Goal: Transaction & Acquisition: Book appointment/travel/reservation

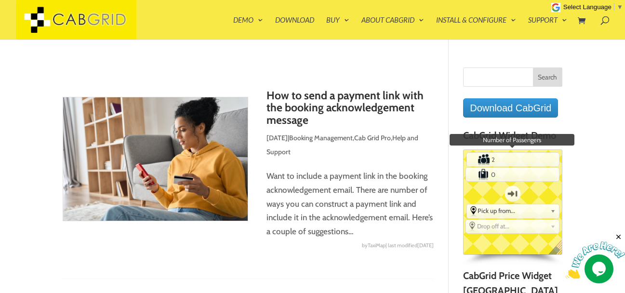
click at [533, 159] on input "2" at bounding box center [513, 159] width 46 height 13
click at [533, 159] on input "3" at bounding box center [513, 159] width 46 height 13
click at [533, 159] on input "4" at bounding box center [513, 159] width 46 height 13
type input "5"
click at [533, 159] on input "5" at bounding box center [513, 159] width 46 height 13
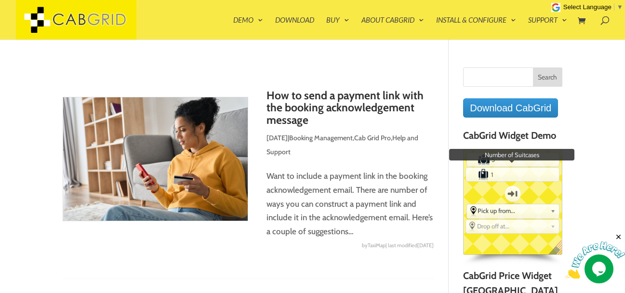
click at [531, 173] on input "1" at bounding box center [513, 174] width 46 height 13
click at [531, 173] on input "2" at bounding box center [513, 174] width 46 height 13
click at [531, 173] on input "3" at bounding box center [513, 174] width 46 height 13
click at [531, 173] on input "4" at bounding box center [513, 174] width 46 height 13
type input "5"
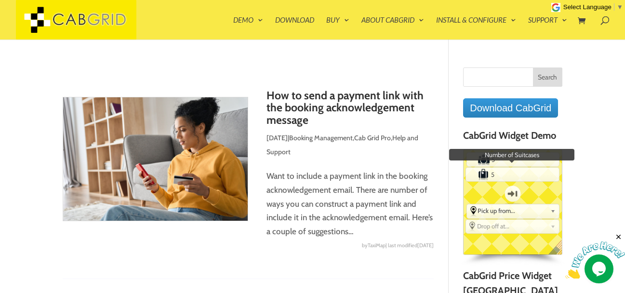
click at [531, 173] on input "5" at bounding box center [513, 174] width 46 height 13
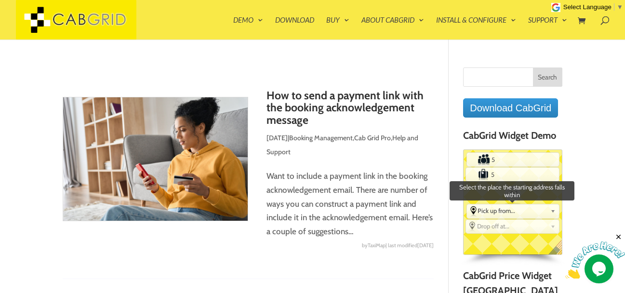
click at [511, 209] on span "Pick up from..." at bounding box center [512, 211] width 68 height 8
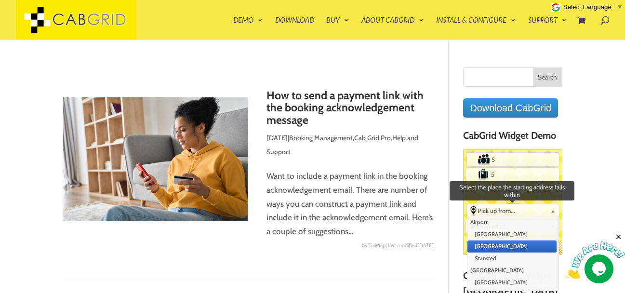
click at [499, 250] on li "[GEOGRAPHIC_DATA]" at bounding box center [512, 247] width 89 height 12
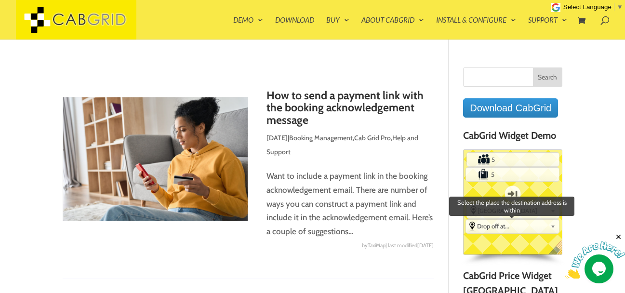
click at [497, 228] on span "Drop off at..." at bounding box center [511, 226] width 69 height 8
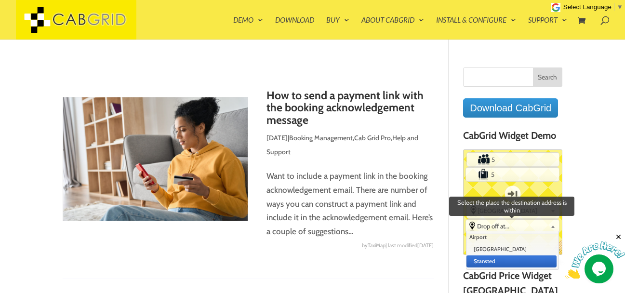
click at [497, 264] on li "Stansted" at bounding box center [512, 261] width 90 height 12
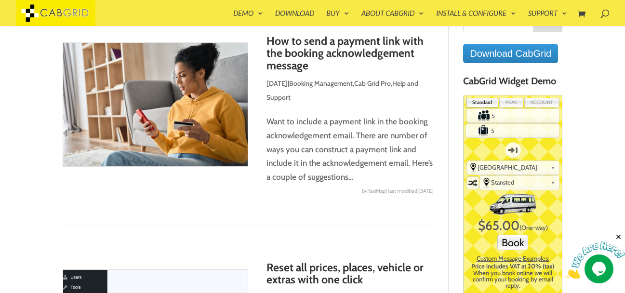
scroll to position [39, 0]
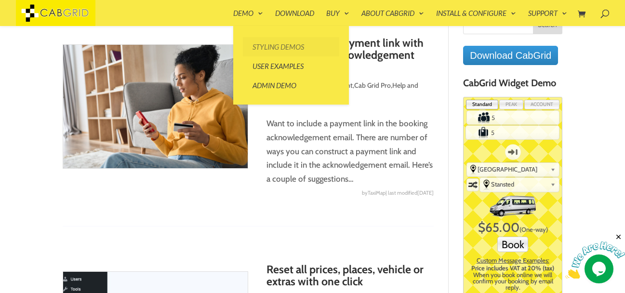
click at [272, 45] on link "Styling Demos" at bounding box center [291, 46] width 96 height 19
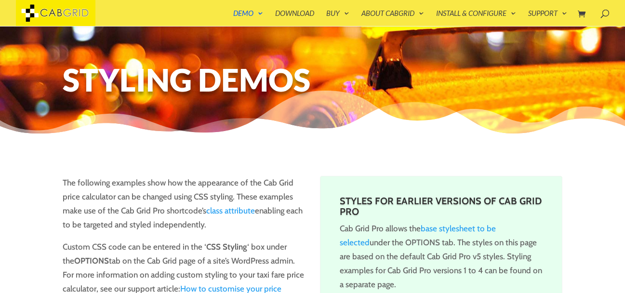
drag, startPoint x: 0, startPoint y: 0, endPoint x: 107, endPoint y: 140, distance: 176.7
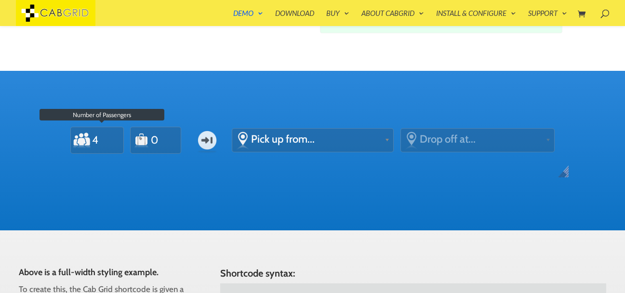
scroll to position [312, 0]
click at [107, 140] on input "4" at bounding box center [102, 140] width 23 height 22
type input "5"
click at [107, 140] on input "5" at bounding box center [102, 140] width 23 height 22
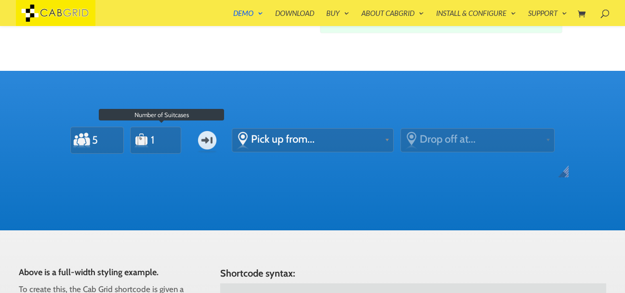
click at [165, 138] on input "1" at bounding box center [161, 140] width 23 height 22
click at [165, 138] on input "2" at bounding box center [161, 140] width 23 height 22
click at [165, 138] on input "3" at bounding box center [161, 140] width 23 height 22
click at [165, 138] on input "4" at bounding box center [161, 140] width 23 height 22
type input "5"
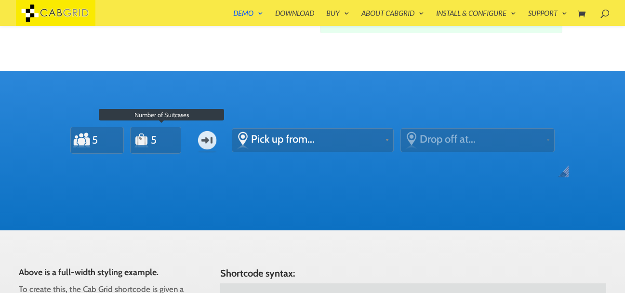
click at [165, 138] on input "5" at bounding box center [161, 140] width 23 height 22
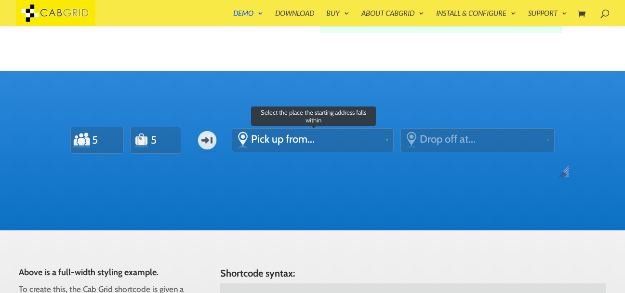
click at [286, 139] on span "Pick up from..." at bounding box center [316, 139] width 130 height 13
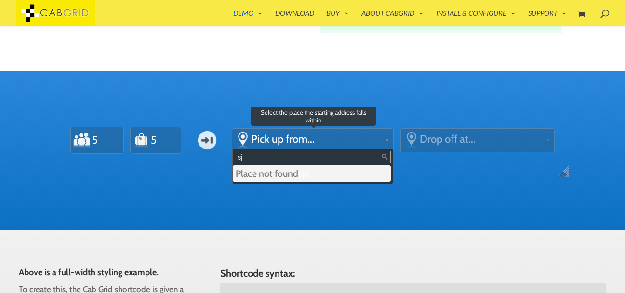
type input "s"
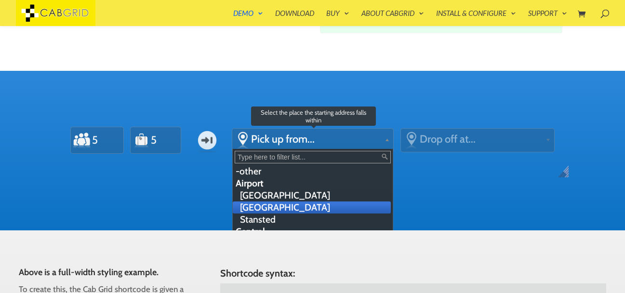
click at [292, 210] on li "[GEOGRAPHIC_DATA]" at bounding box center [312, 207] width 158 height 12
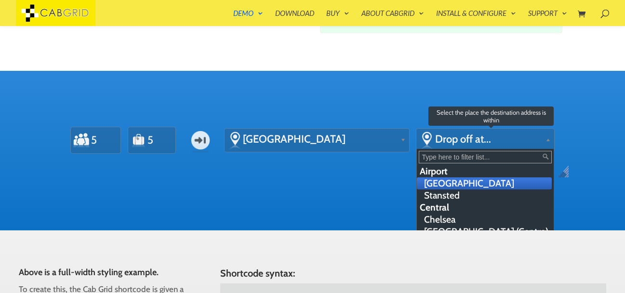
click at [468, 143] on span "Drop off at..." at bounding box center [488, 139] width 107 height 13
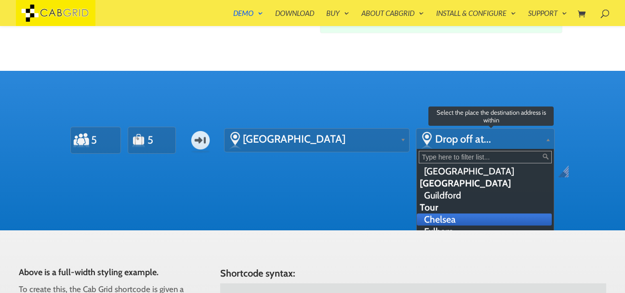
scroll to position [241, 0]
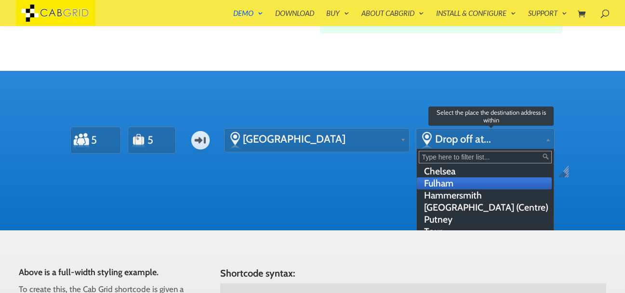
click at [462, 181] on li "Fulham" at bounding box center [484, 183] width 135 height 12
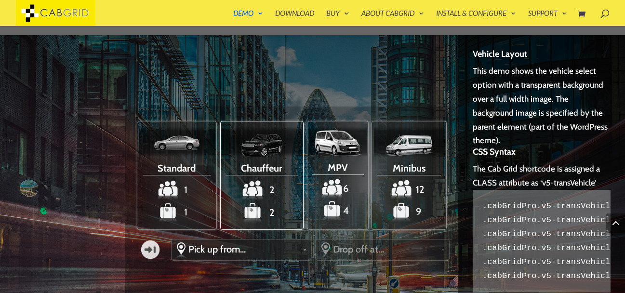
scroll to position [1122, 0]
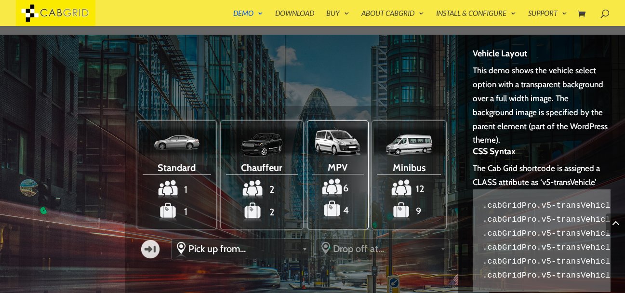
click at [341, 167] on span "MPV" at bounding box center [338, 166] width 52 height 17
click at [0, 0] on input "MPV 6 4" at bounding box center [0, 0] width 0 height 0
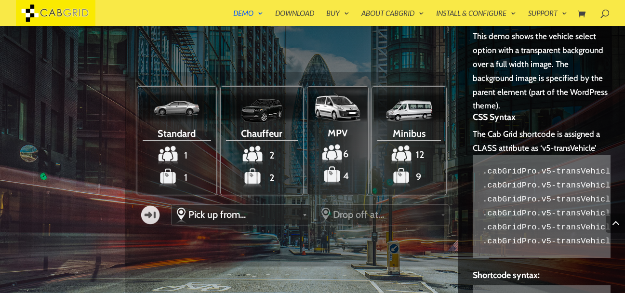
scroll to position [1160, 0]
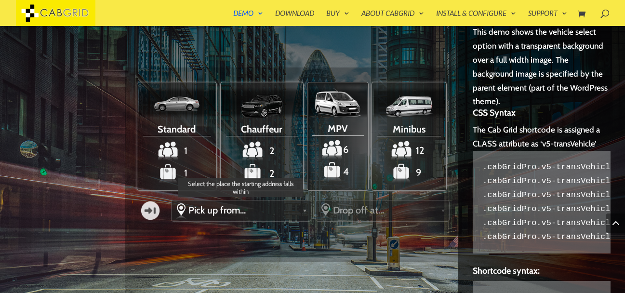
click at [249, 213] on span "Pick up from..." at bounding box center [243, 210] width 110 height 12
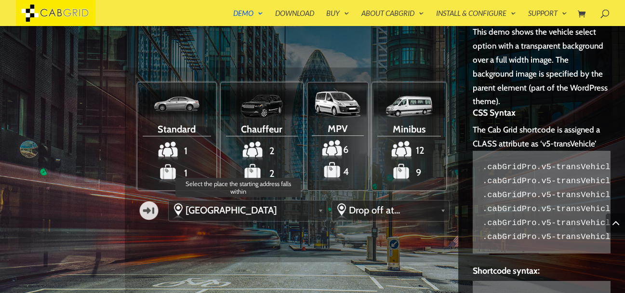
scroll to position [0, 0]
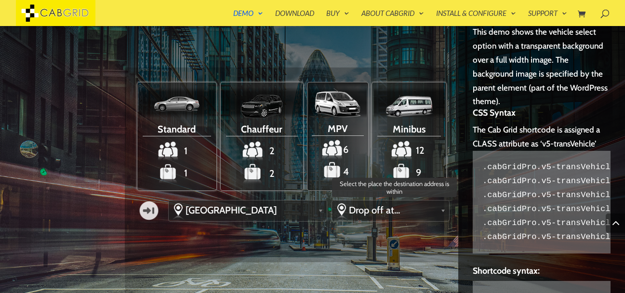
click at [375, 204] on span "Drop off at..." at bounding box center [393, 210] width 88 height 12
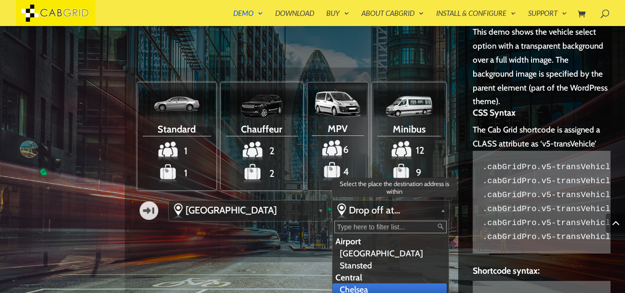
click at [352, 291] on li "Chelsea" at bounding box center [390, 289] width 114 height 12
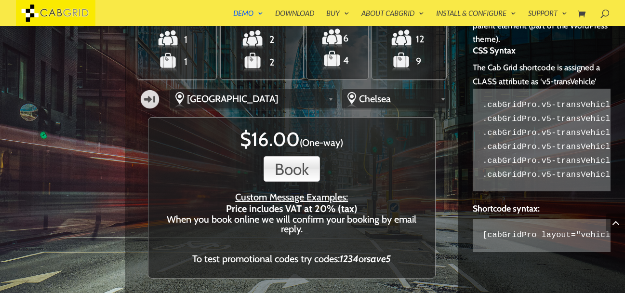
scroll to position [1223, 0]
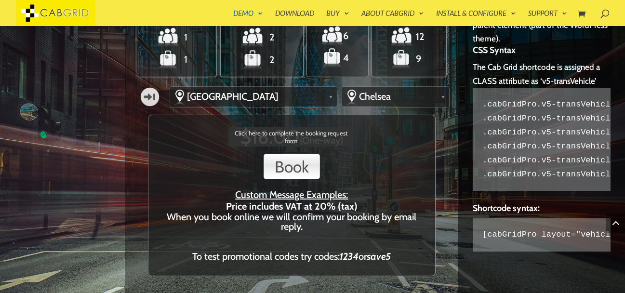
click at [294, 168] on button "Book" at bounding box center [292, 167] width 56 height 26
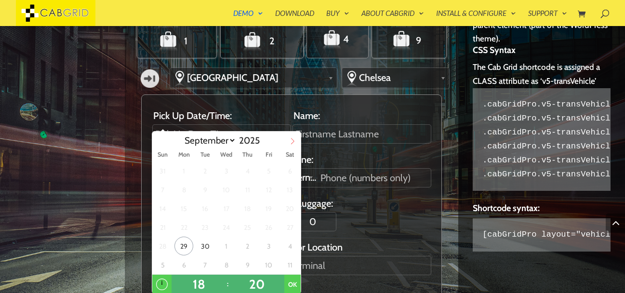
click at [294, 142] on icon at bounding box center [292, 141] width 3 height 6
select select "9"
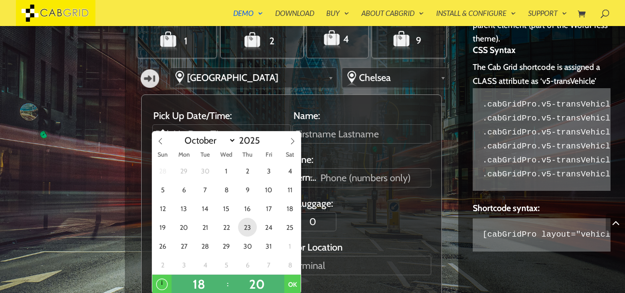
click at [246, 227] on span "23" at bounding box center [247, 227] width 19 height 19
type input "6:20PM [DATE]"
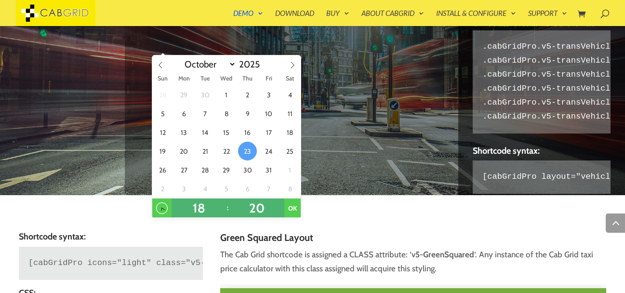
scroll to position [1300, 0]
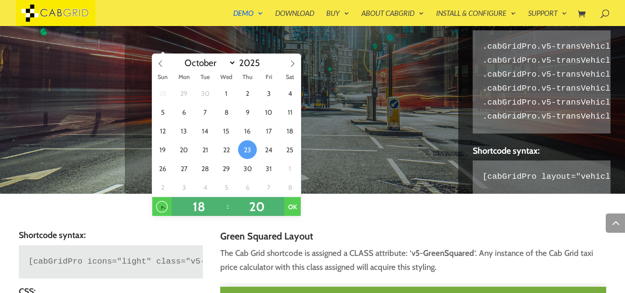
click at [294, 208] on button "OK" at bounding box center [292, 206] width 16 height 19
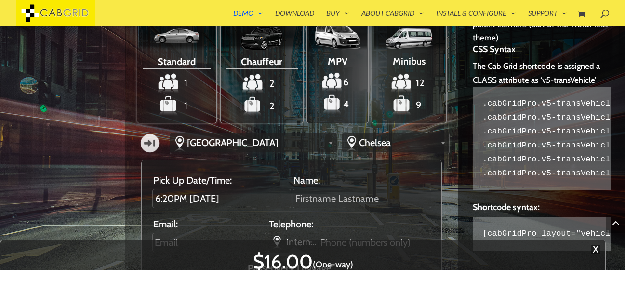
scroll to position [1223, 0]
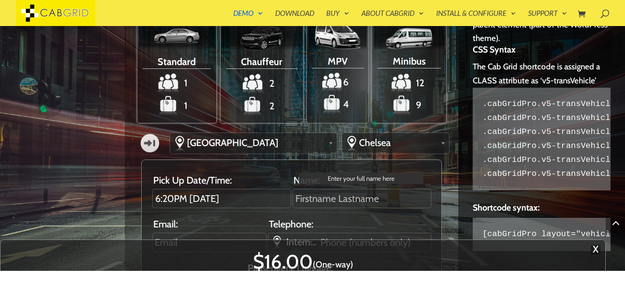
click at [324, 200] on input "Name:" at bounding box center [362, 198] width 139 height 19
type input "[PERSON_NAME]"
type input "[EMAIL_ADDRESS][DOMAIN_NAME]"
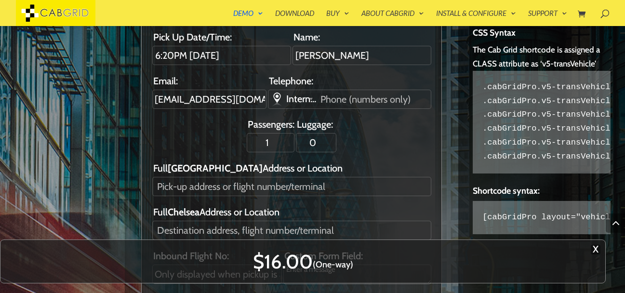
scroll to position [1300, 0]
click at [292, 141] on input "2" at bounding box center [271, 142] width 48 height 19
click at [292, 141] on input "3" at bounding box center [271, 142] width 48 height 19
click at [292, 141] on input "4" at bounding box center [271, 142] width 48 height 19
type input "5"
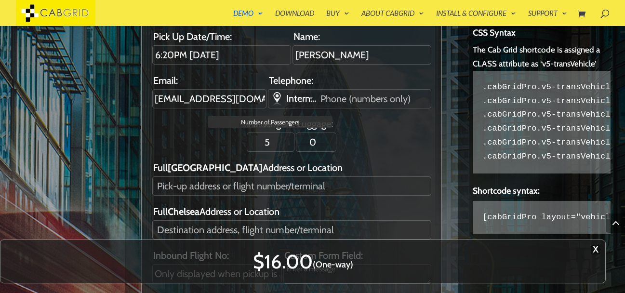
click at [292, 141] on input "5" at bounding box center [271, 142] width 48 height 19
click at [334, 139] on input "1" at bounding box center [316, 142] width 40 height 19
click at [334, 139] on input "2" at bounding box center [316, 142] width 40 height 19
click at [334, 139] on input "3" at bounding box center [316, 142] width 40 height 19
type input "4"
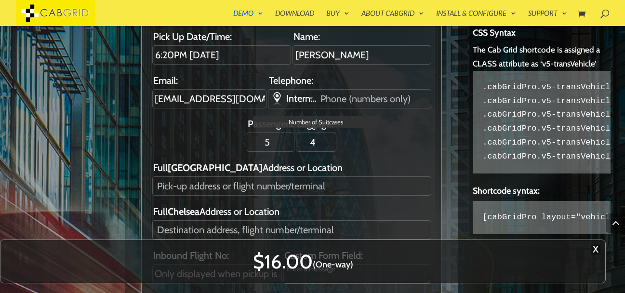
click at [334, 139] on input "4" at bounding box center [316, 142] width 40 height 19
click at [334, 140] on input "4" at bounding box center [316, 142] width 40 height 19
click at [333, 140] on input "4" at bounding box center [316, 142] width 40 height 19
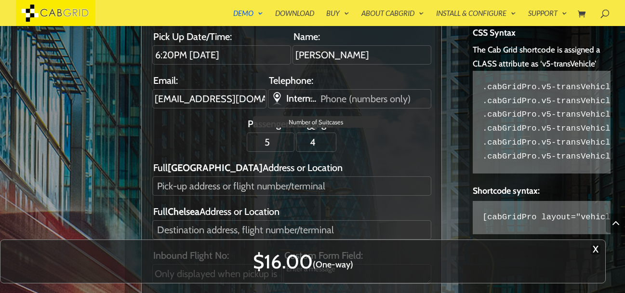
click at [333, 140] on input "4" at bounding box center [316, 142] width 40 height 19
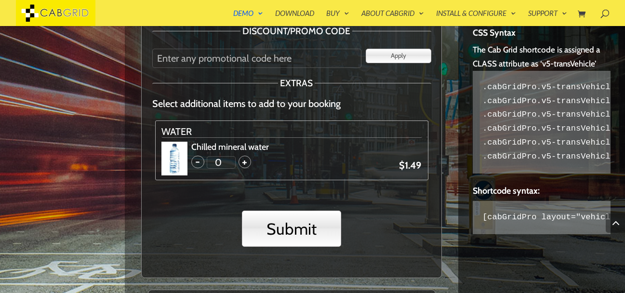
scroll to position [1570, 0]
click at [244, 161] on span "+" at bounding box center [245, 162] width 13 height 13
type input "1"
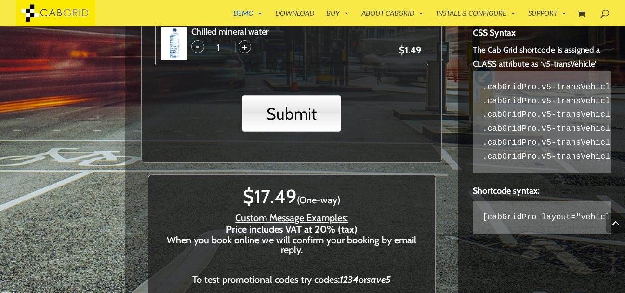
scroll to position [1686, 0]
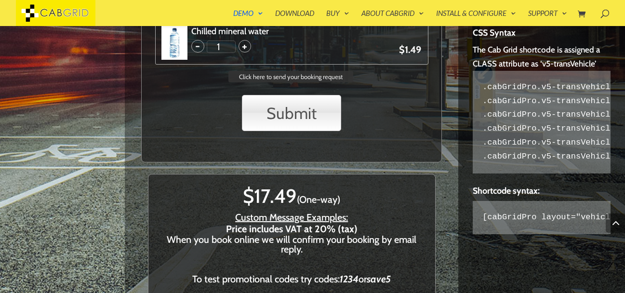
click at [284, 112] on input "Submit" at bounding box center [291, 113] width 99 height 36
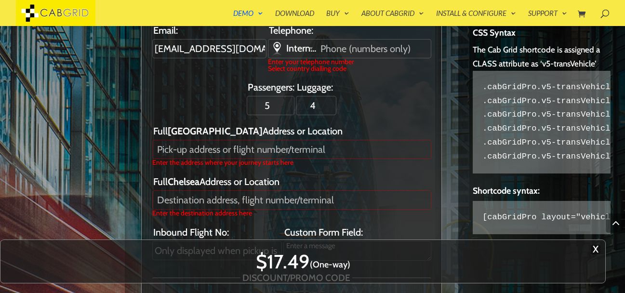
scroll to position [1311, 0]
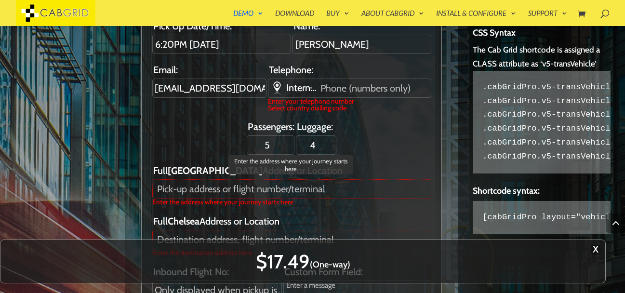
click at [206, 190] on input "[GEOGRAPHIC_DATA] Address or Location" at bounding box center [291, 188] width 279 height 19
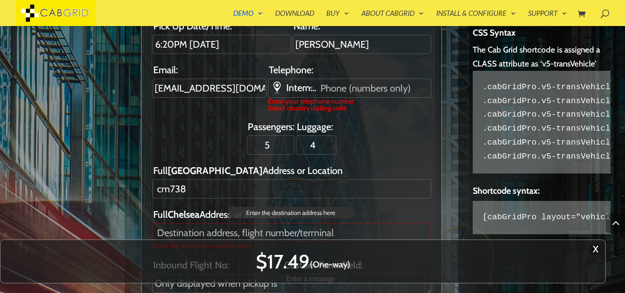
type input "cm738"
click at [209, 232] on input "Full Chelsea Address or Location" at bounding box center [291, 232] width 279 height 19
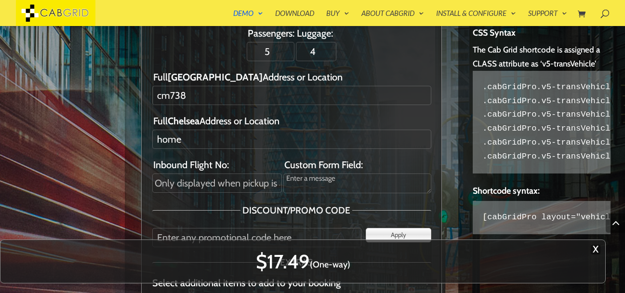
scroll to position [1427, 0]
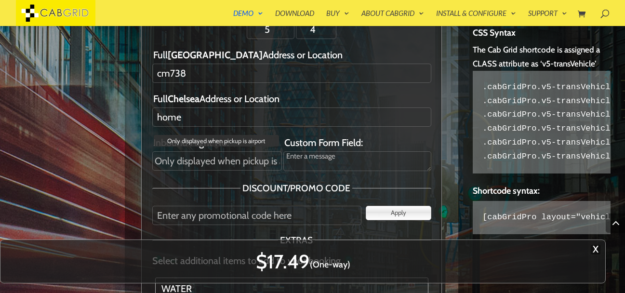
type input "home"
click at [213, 168] on input "Inbound Flight No:" at bounding box center [217, 160] width 130 height 19
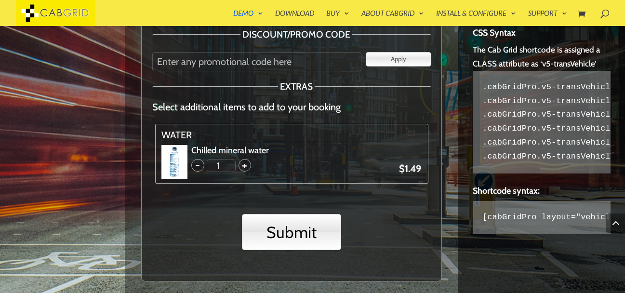
scroll to position [1581, 0]
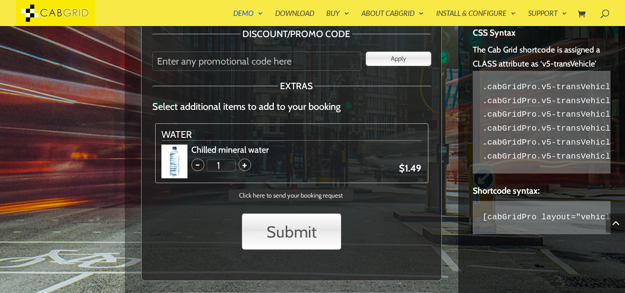
click at [289, 226] on input "Submit" at bounding box center [291, 232] width 99 height 36
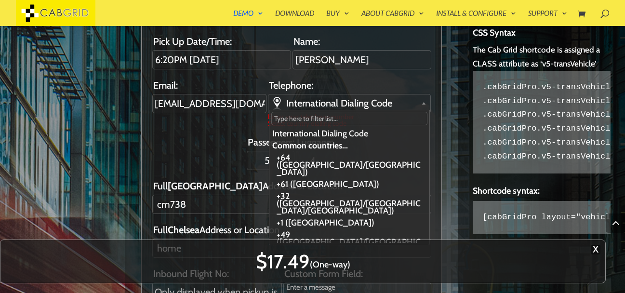
scroll to position [1293, 0]
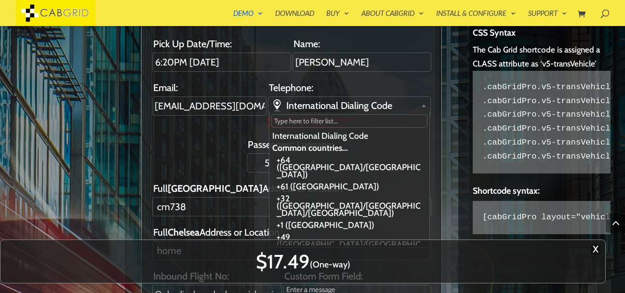
click at [207, 163] on ul "Pick Up Date/Time: 6:20PM [DATE] Return Date/Time: Name: [PERSON_NAME] Email: […" at bounding box center [291, 296] width 301 height 546
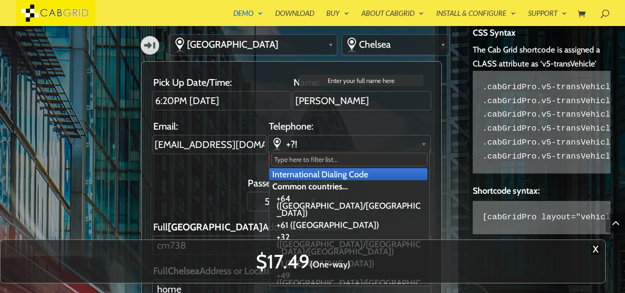
scroll to position [1255, 0]
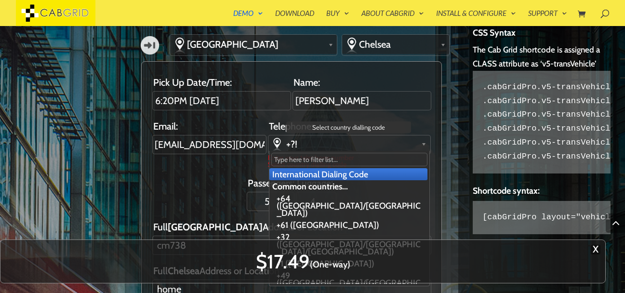
click at [309, 136] on link "+?!" at bounding box center [349, 143] width 161 height 16
click at [309, 147] on link "+?!" at bounding box center [349, 143] width 161 height 16
click at [318, 147] on div "International Dialing Code +64 ([GEOGRAPHIC_DATA]/[GEOGRAPHIC_DATA]) +61 ([GEOG…" at bounding box center [349, 144] width 163 height 19
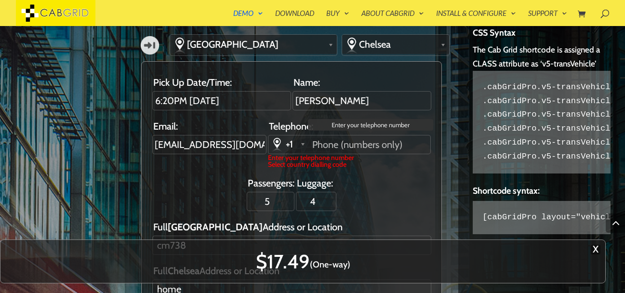
click at [327, 147] on input "Telephone:" at bounding box center [370, 144] width 120 height 18
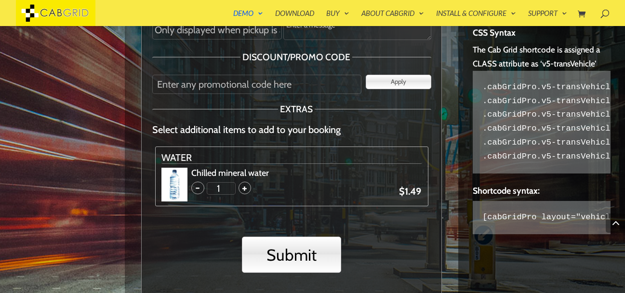
scroll to position [1563, 0]
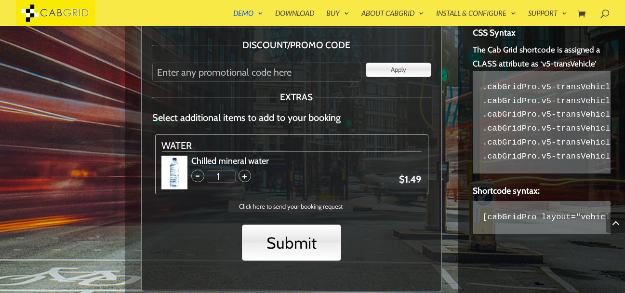
type input "88918000"
click at [298, 232] on input "Submit" at bounding box center [291, 243] width 99 height 36
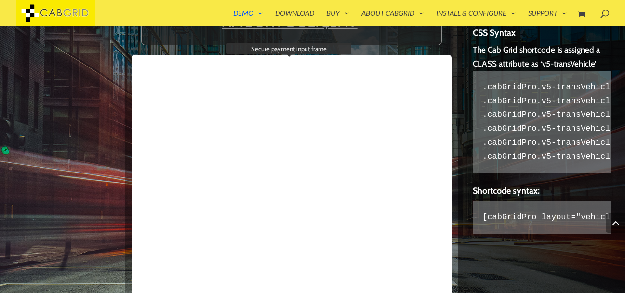
scroll to position [1204, 0]
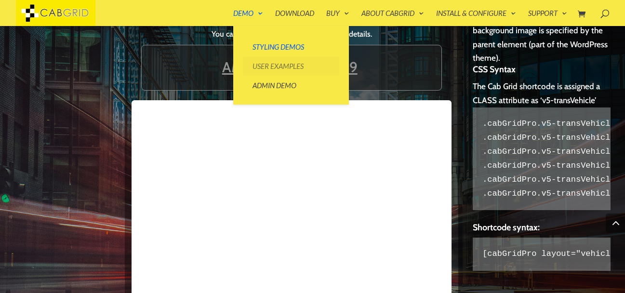
click at [260, 63] on link "User Examples" at bounding box center [291, 65] width 96 height 19
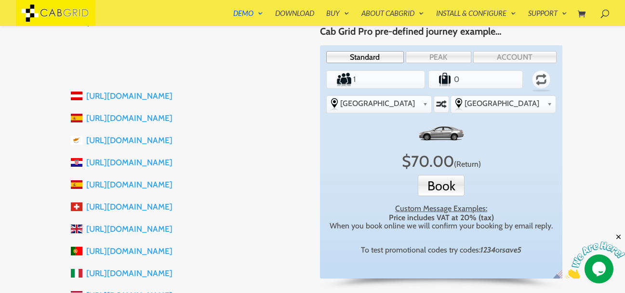
scroll to position [193, 0]
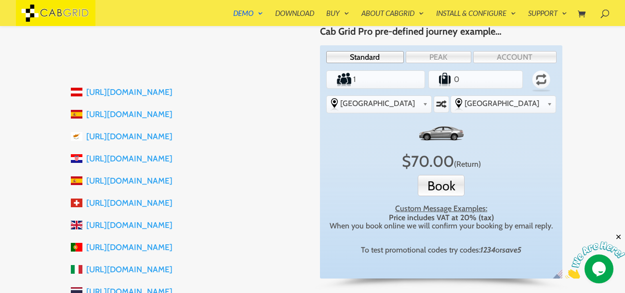
click at [139, 228] on link "https://scottish-executive-taxi.co.uk" at bounding box center [129, 225] width 86 height 10
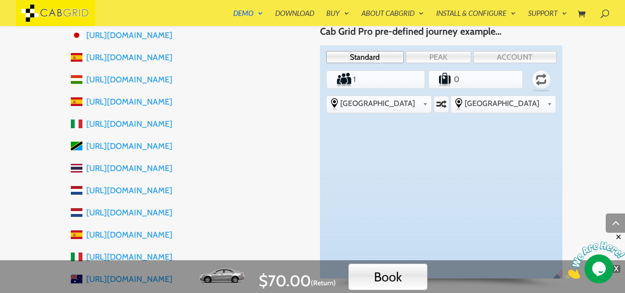
scroll to position [540, 0]
